Goal: Check status

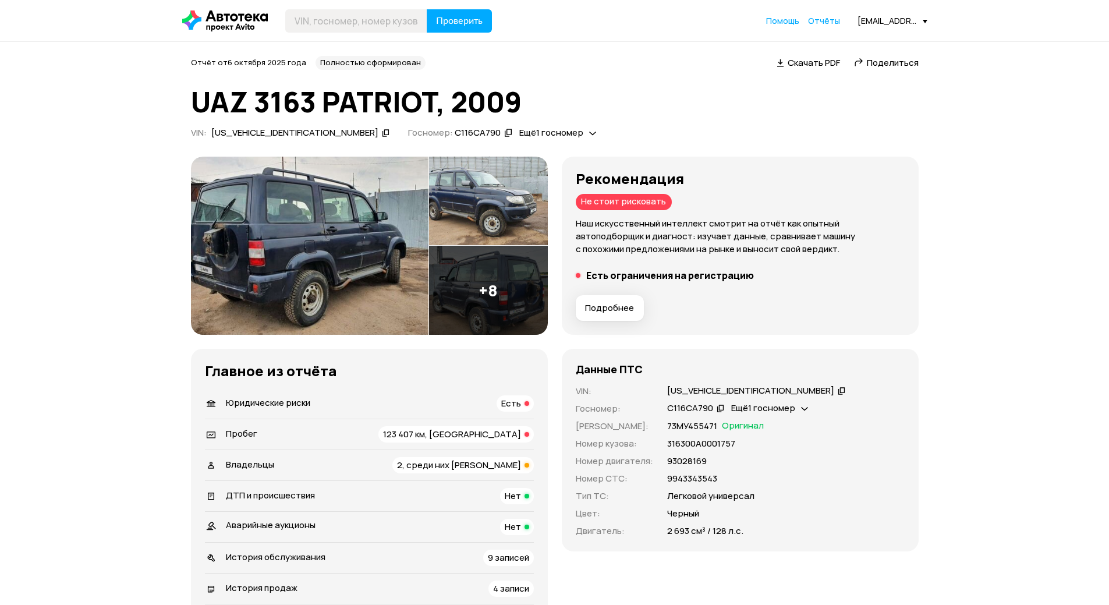
click at [786, 410] on span "Ещё 1 госномер" at bounding box center [763, 408] width 64 height 12
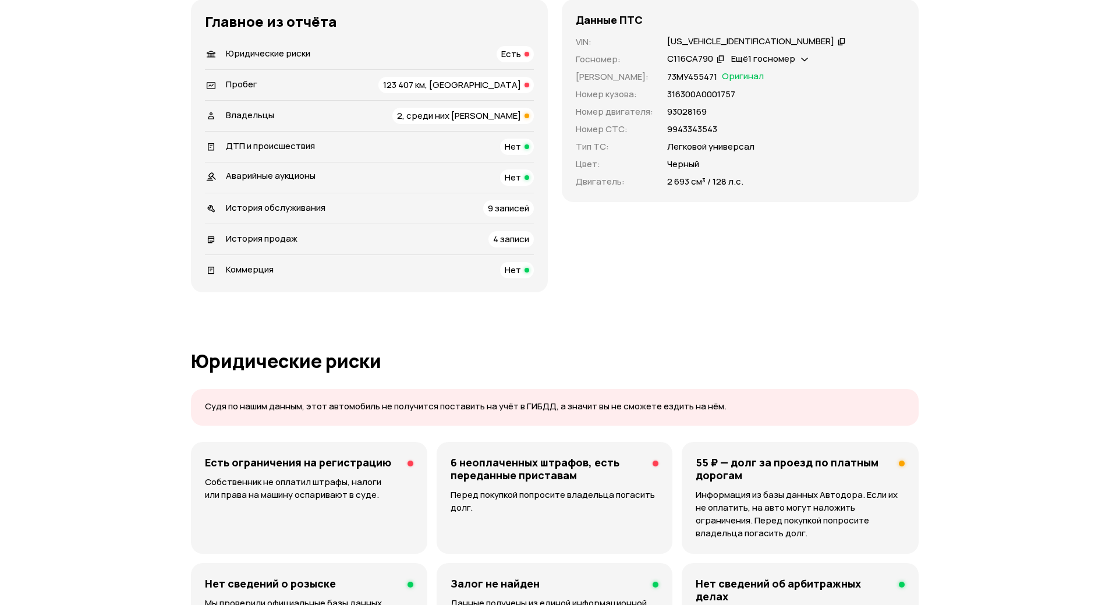
scroll to position [233, 0]
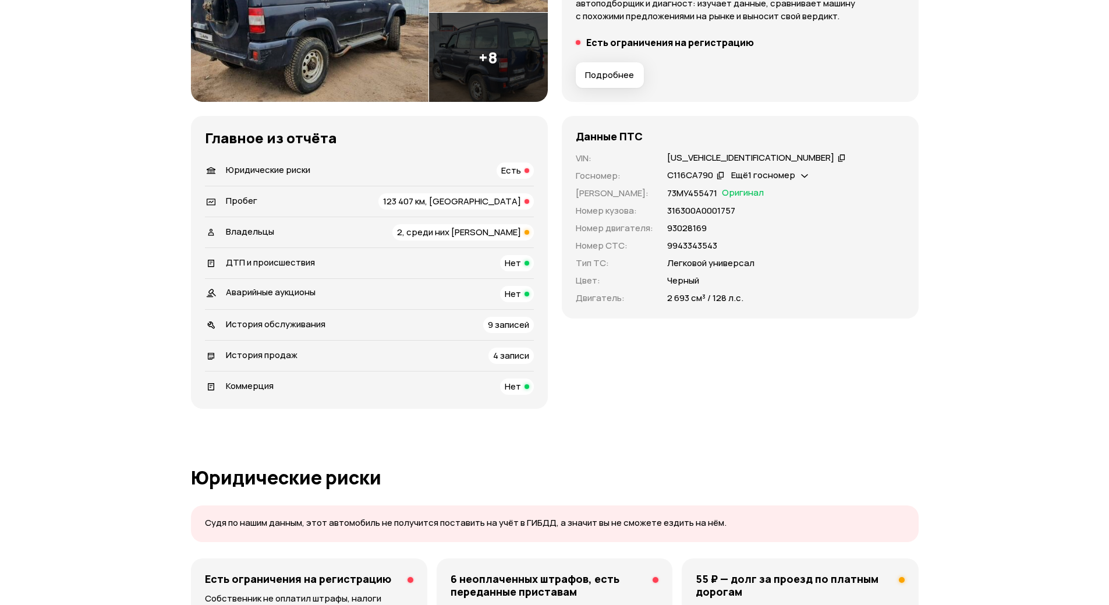
click at [718, 173] on icon at bounding box center [720, 175] width 8 height 12
click at [766, 178] on span "Ещё 1 госномер" at bounding box center [763, 175] width 64 height 12
click at [795, 205] on icon at bounding box center [797, 202] width 8 height 12
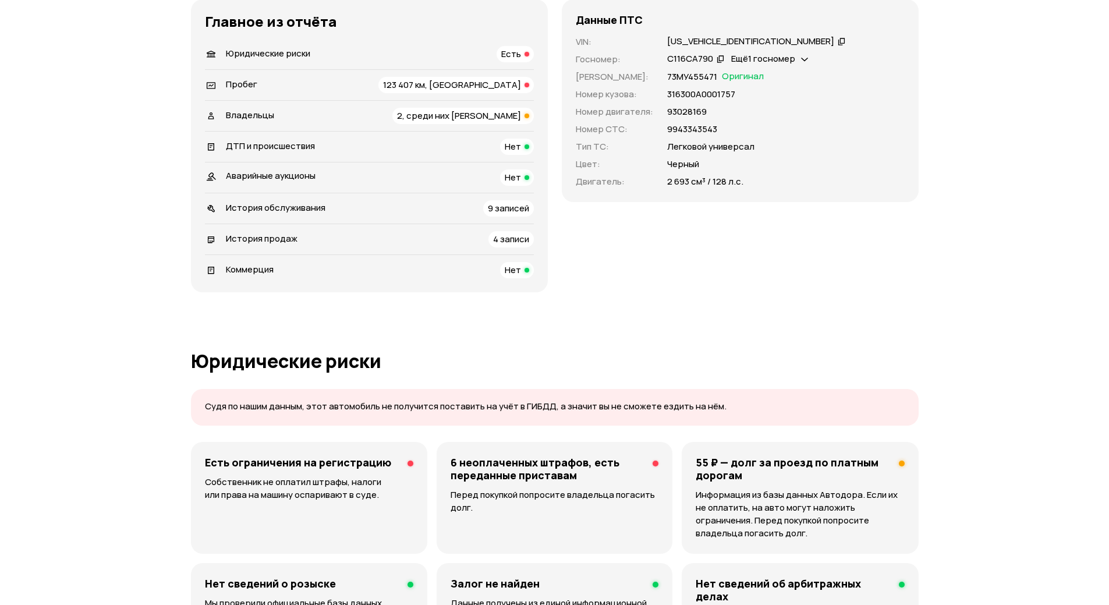
scroll to position [0, 0]
